Goal: Check status: Check status

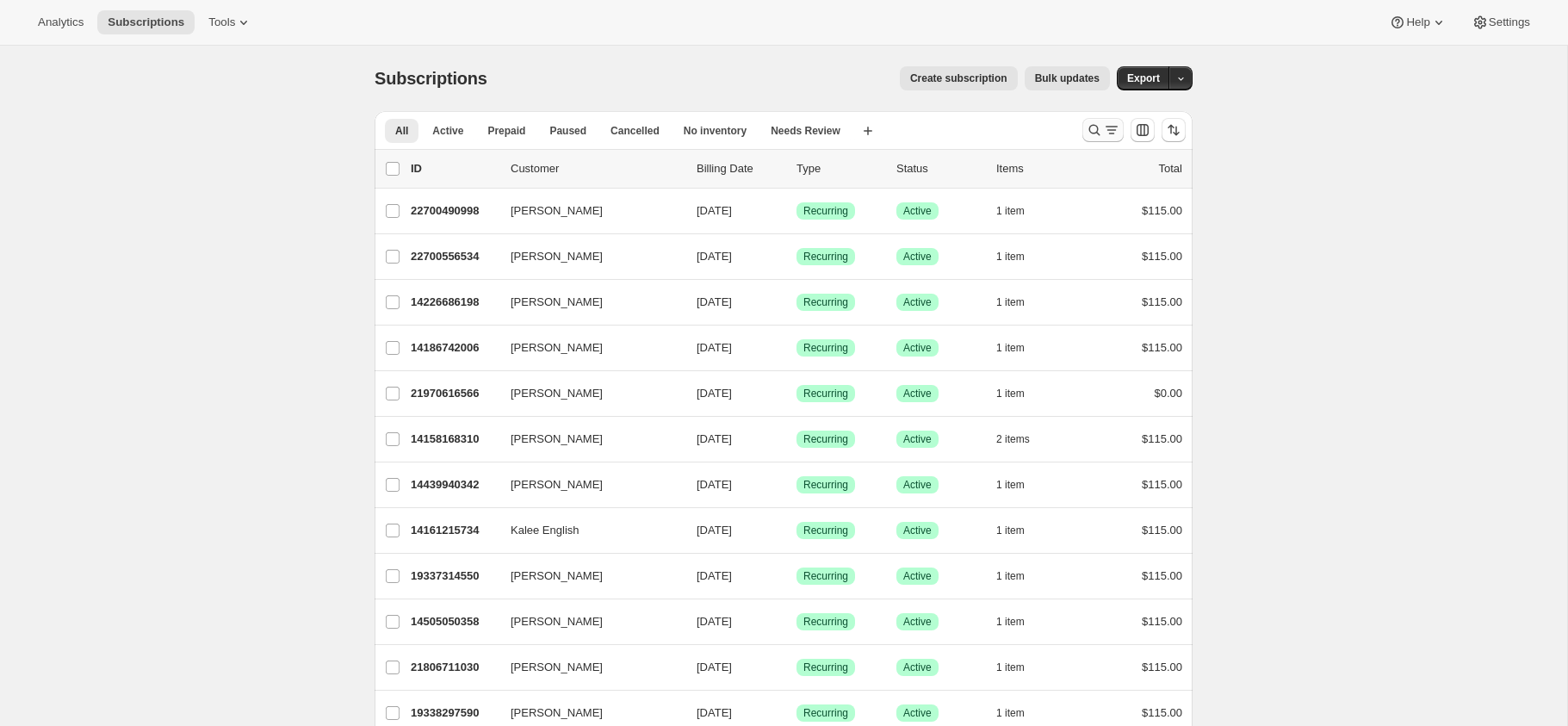
click at [1104, 131] on icon "Search and filter results" at bounding box center [1111, 130] width 18 height 18
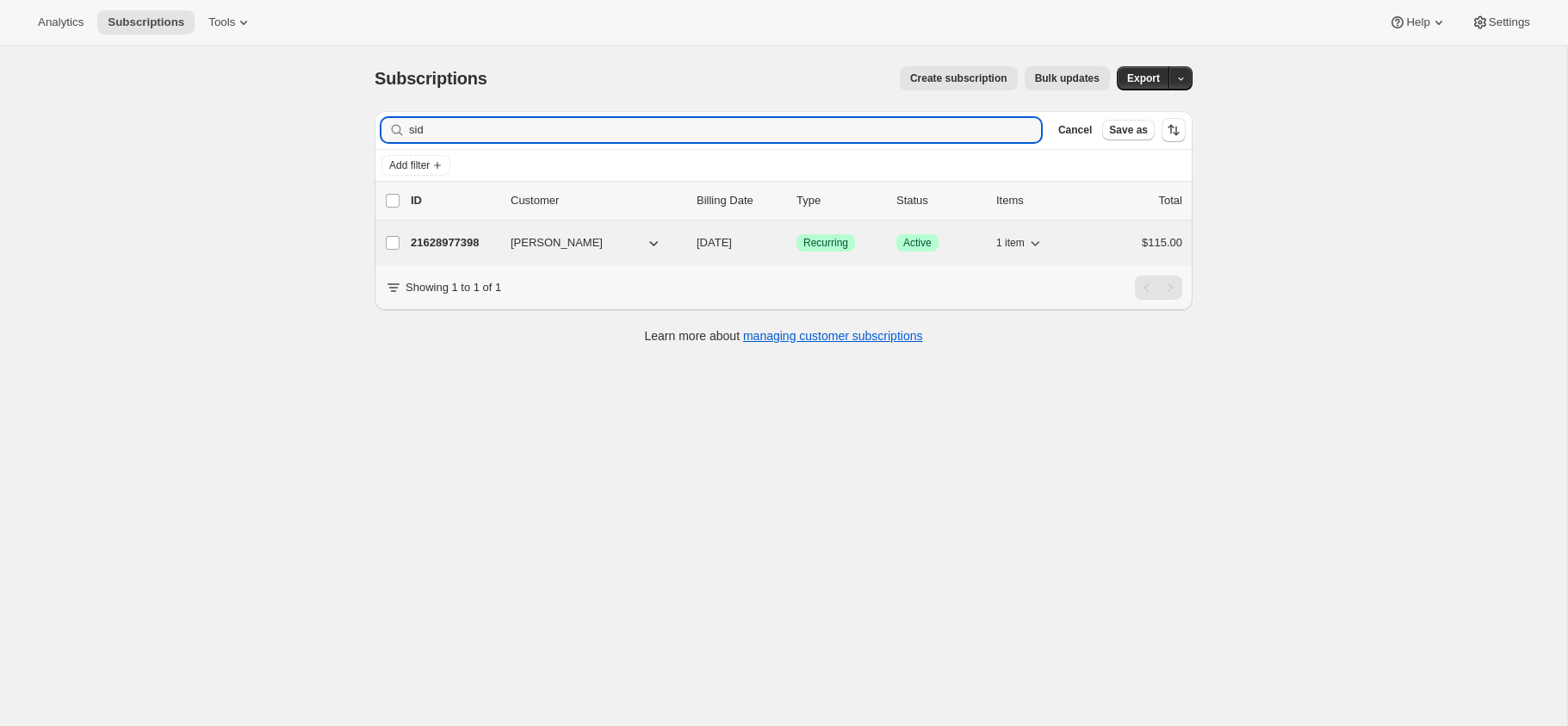
type input "sid"
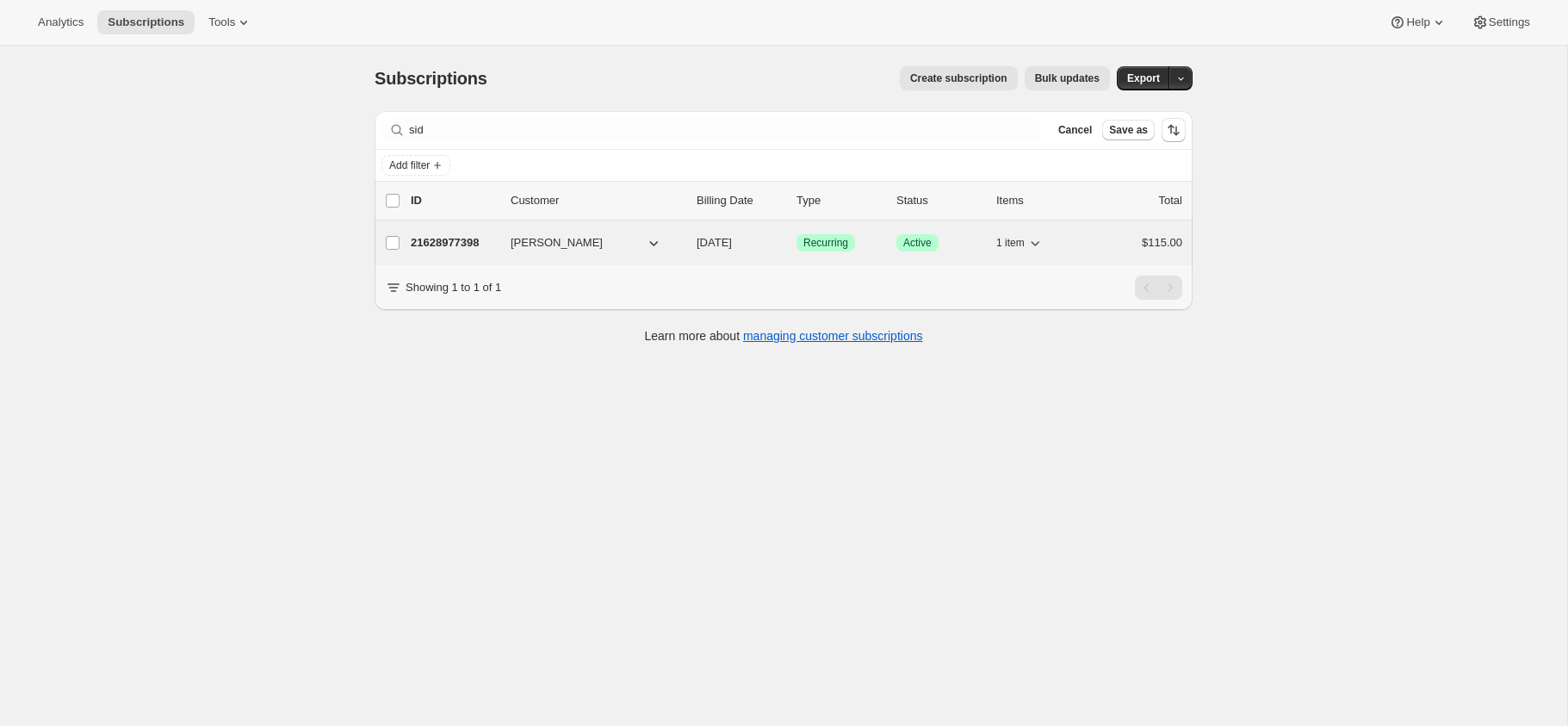
click at [470, 238] on p "21628977398" at bounding box center [454, 243] width 86 height 18
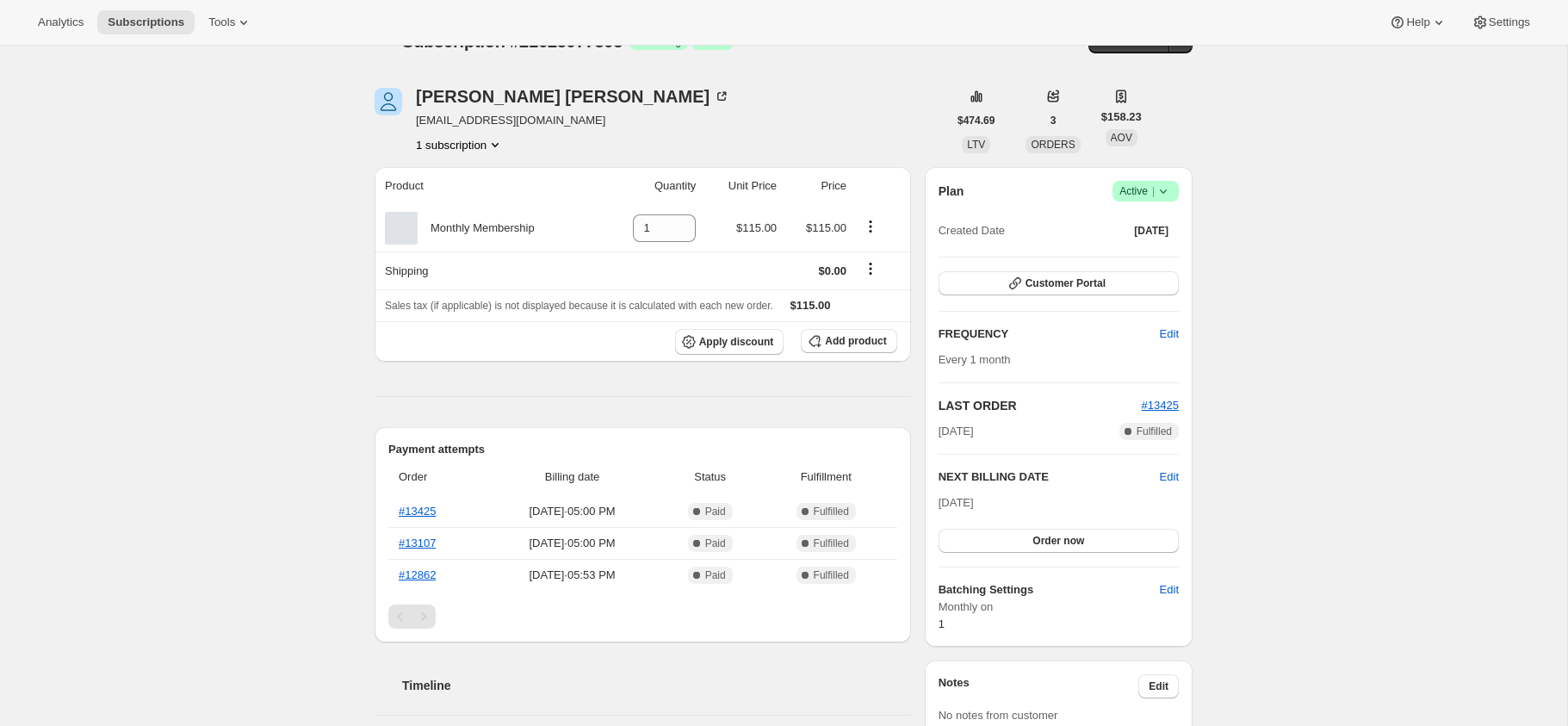
scroll to position [484, 0]
